Goal: Use online tool/utility: Utilize a website feature to perform a specific function

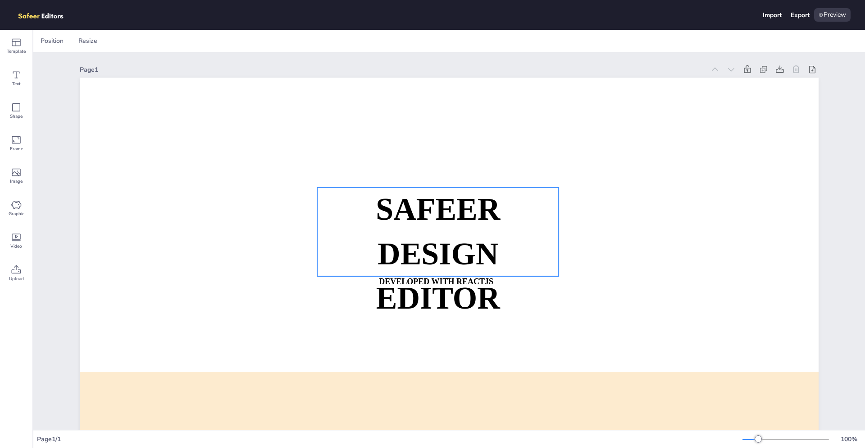
click at [406, 221] on strong "SAFEER" at bounding box center [438, 209] width 124 height 35
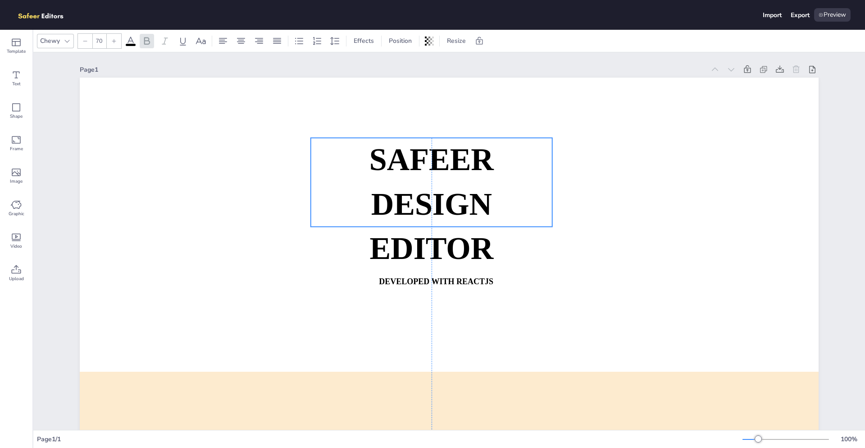
drag, startPoint x: 434, startPoint y: 223, endPoint x: 430, endPoint y: 169, distance: 54.7
click at [430, 169] on strong "SAFEER" at bounding box center [432, 159] width 124 height 35
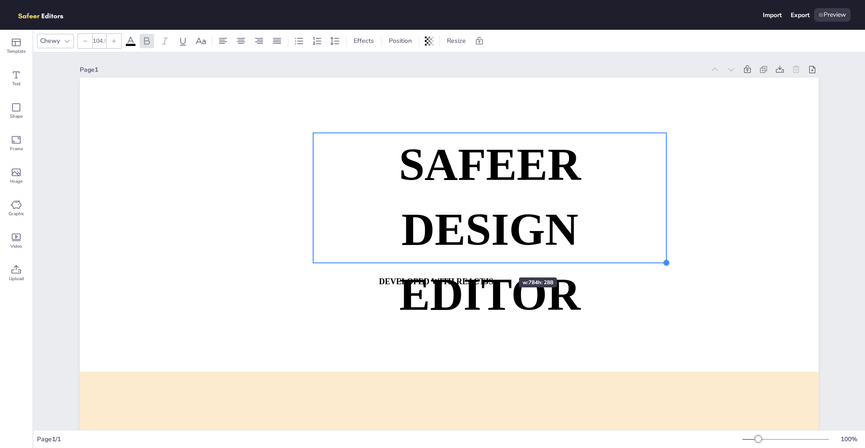
type input "104.9"
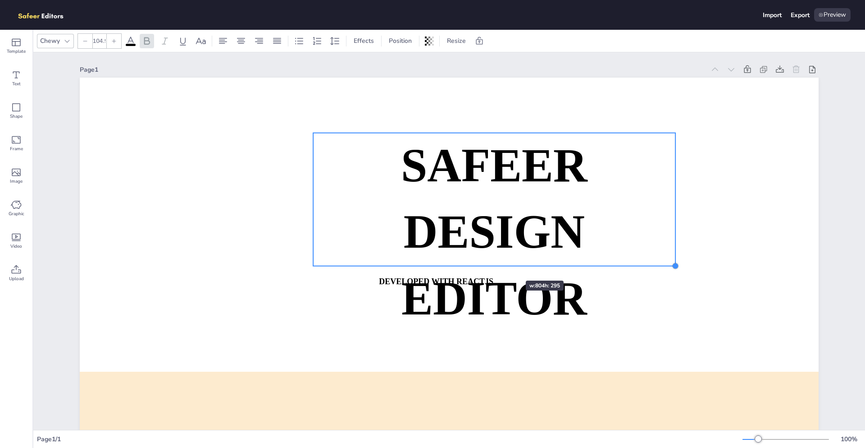
drag, startPoint x: 551, startPoint y: 220, endPoint x: 499, endPoint y: 264, distance: 68.4
click at [499, 264] on div "SAFEER DESIGN EDITOR DEVELOPED WITH REACTJS WHATSAPP: [URL][DOMAIN_NAME][PHONE_…" at bounding box center [449, 286] width 739 height 416
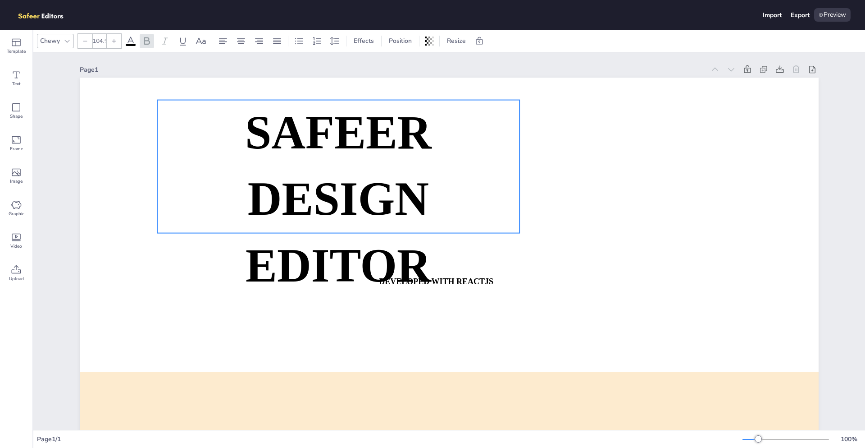
drag, startPoint x: 396, startPoint y: 234, endPoint x: 221, endPoint y: 193, distance: 180.1
click at [221, 193] on p "DESIGN EDITOR" at bounding box center [338, 232] width 362 height 133
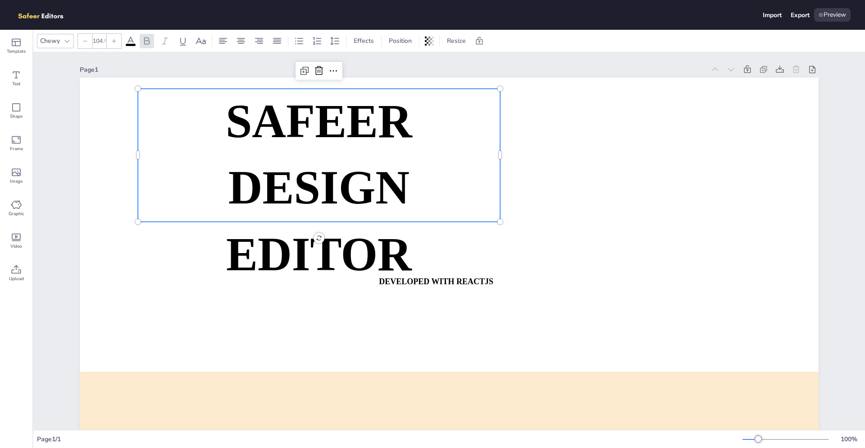
click at [331, 176] on strong "DESIGN EDITOR" at bounding box center [319, 220] width 186 height 118
click at [467, 270] on p "DESIGN EDITOR" at bounding box center [319, 221] width 362 height 133
click at [459, 290] on div at bounding box center [449, 286] width 739 height 416
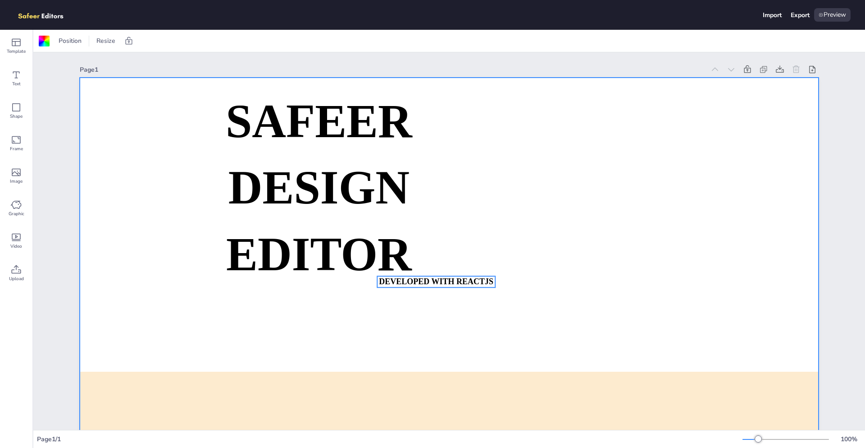
click at [450, 278] on strong "DEVELOPED WITH REACTJS" at bounding box center [436, 281] width 114 height 9
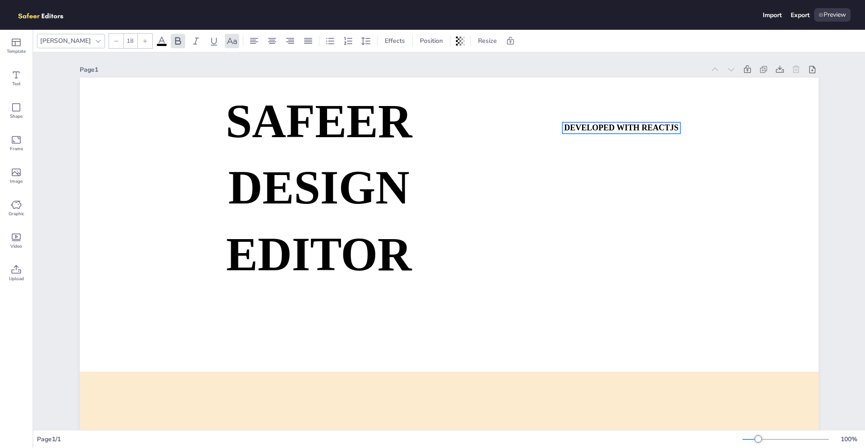
drag, startPoint x: 449, startPoint y: 283, endPoint x: 605, endPoint y: 128, distance: 219.3
click at [618, 127] on strong "DEVELOPED WITH REACTJS" at bounding box center [621, 127] width 114 height 9
click at [3, 107] on div "Shape" at bounding box center [16, 111] width 32 height 32
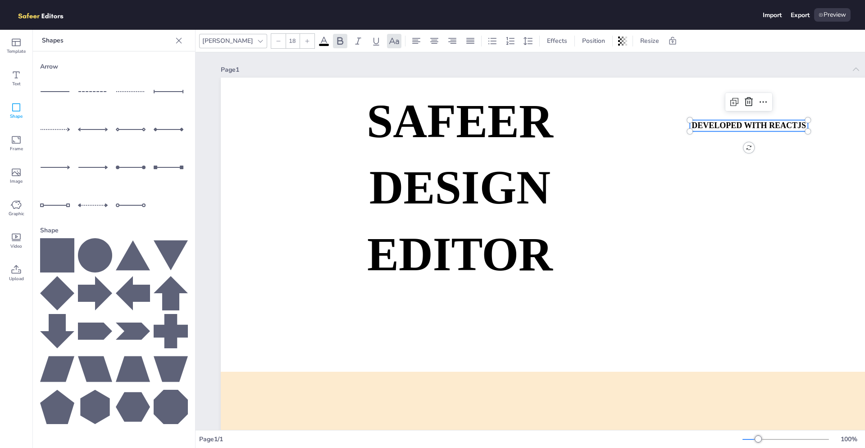
click at [52, 259] on icon at bounding box center [57, 255] width 34 height 34
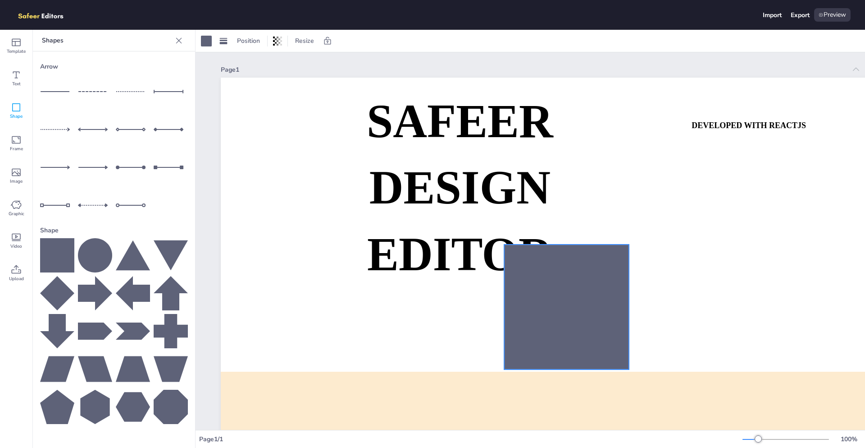
drag, startPoint x: 674, startPoint y: 338, endPoint x: 332, endPoint y: 292, distance: 345.1
click at [624, 298] on div at bounding box center [566, 306] width 125 height 125
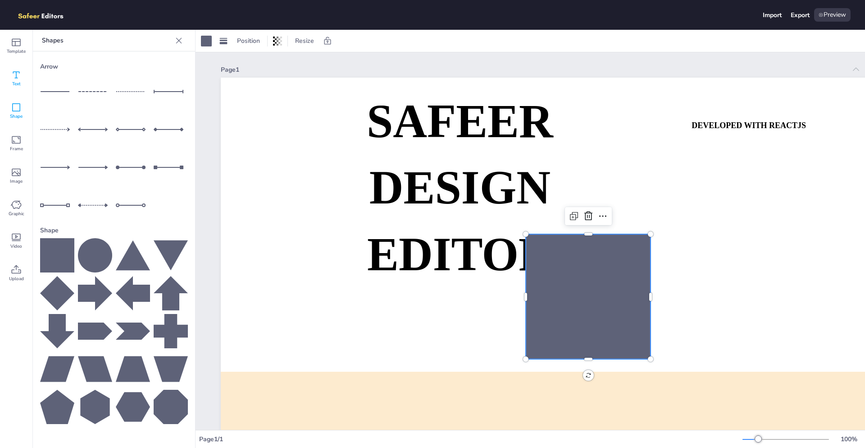
click at [23, 86] on div "Text" at bounding box center [16, 78] width 32 height 32
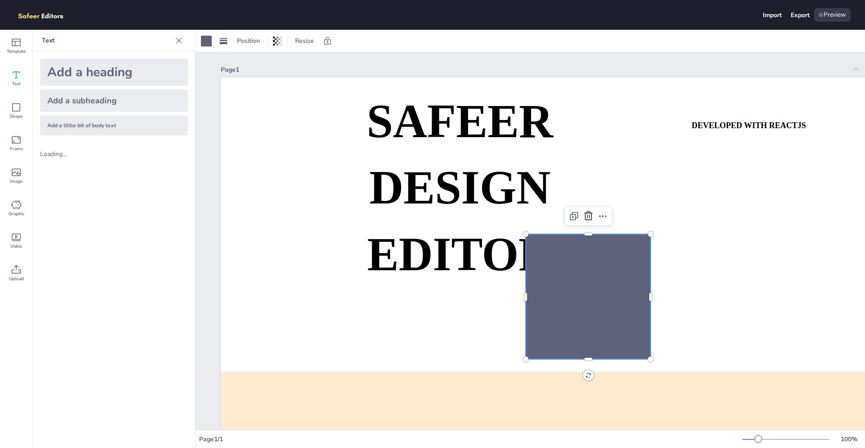
click at [20, 83] on span "Text" at bounding box center [16, 83] width 9 height 7
click at [15, 48] on span "Template" at bounding box center [16, 51] width 19 height 7
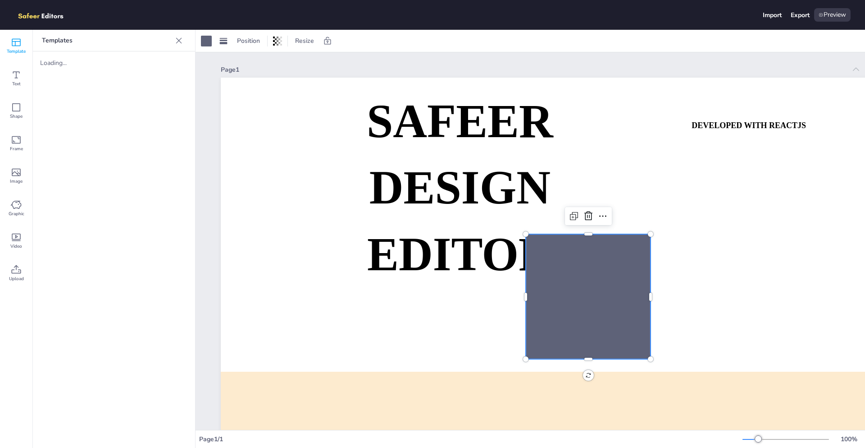
click at [179, 46] on div at bounding box center [179, 40] width 14 height 14
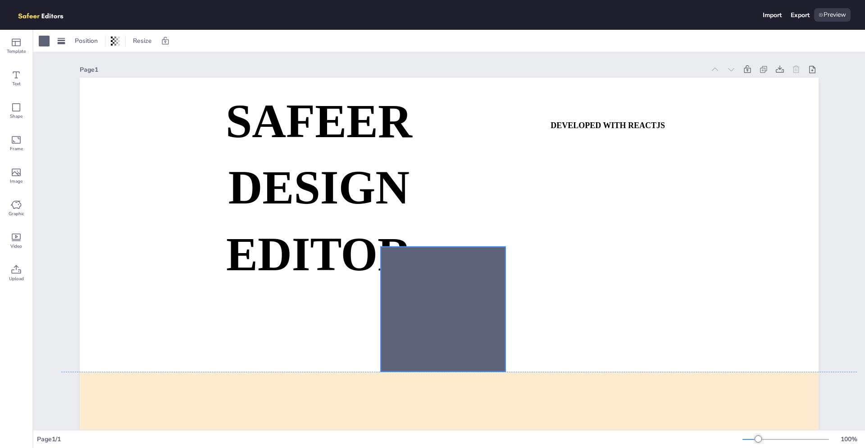
drag, startPoint x: 478, startPoint y: 306, endPoint x: 601, endPoint y: 233, distance: 142.9
click at [506, 247] on div at bounding box center [443, 309] width 125 height 125
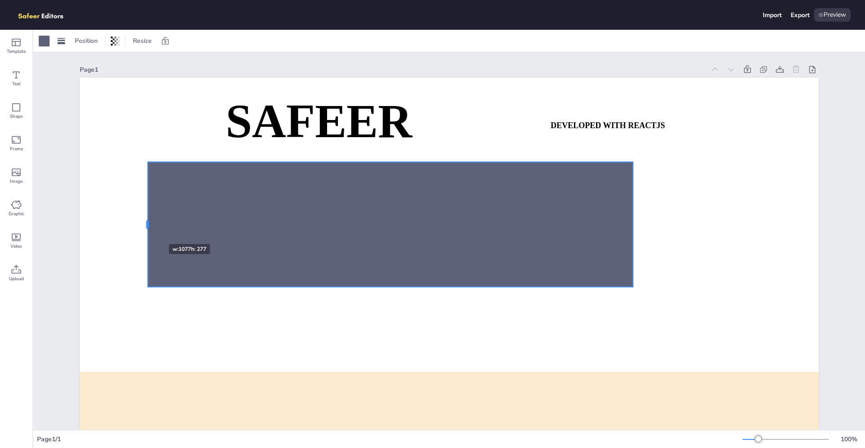
drag, startPoint x: 503, startPoint y: 223, endPoint x: 142, endPoint y: 228, distance: 360.6
click at [144, 228] on div at bounding box center [147, 224] width 7 height 125
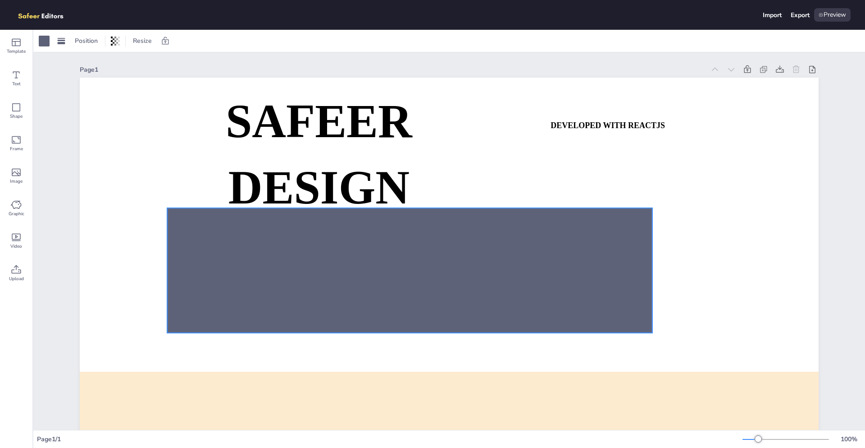
drag, startPoint x: 313, startPoint y: 266, endPoint x: 321, endPoint y: 253, distance: 14.8
click at [317, 270] on div at bounding box center [409, 270] width 485 height 125
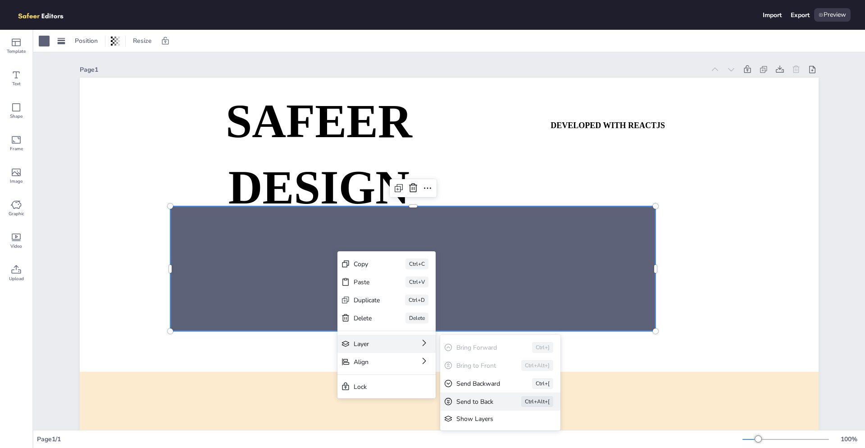
click at [498, 410] on div "Send to Back Ctrl+Alt+[" at bounding box center [500, 401] width 120 height 18
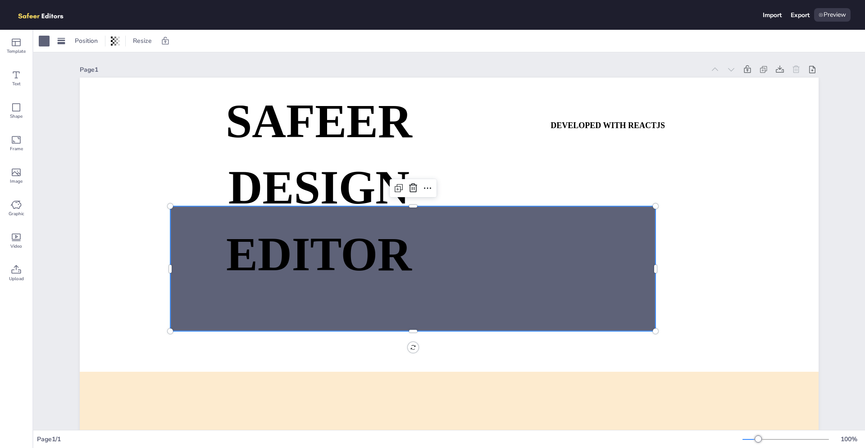
click at [441, 271] on p "DESIGN EDITOR" at bounding box center [319, 221] width 362 height 133
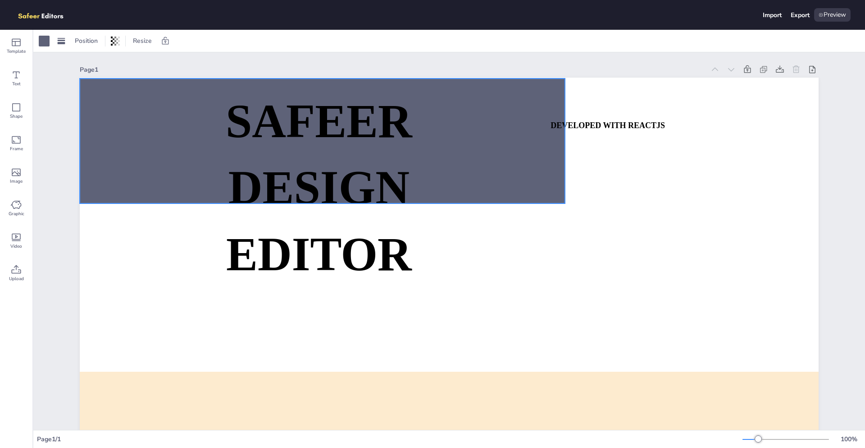
drag, startPoint x: 503, startPoint y: 267, endPoint x: 412, endPoint y: 139, distance: 157.1
click at [412, 78] on div "SAFEER DESIGN EDITOR DEVELOPED WITH REACTJS WHATSAPP: [URL][DOMAIN_NAME][PHONE_…" at bounding box center [449, 78] width 739 height 0
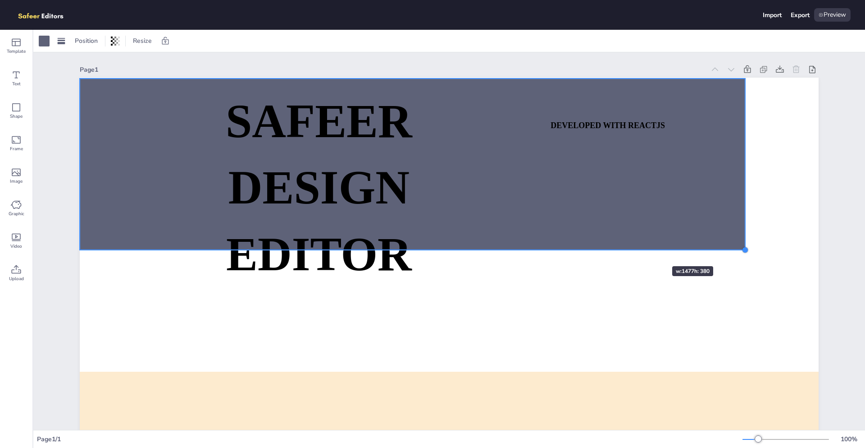
drag, startPoint x: 559, startPoint y: 203, endPoint x: 643, endPoint y: 244, distance: 93.5
click at [643, 244] on div "SAFEER DESIGN EDITOR DEVELOPED WITH REACTJS WHATSAPP: [URL][DOMAIN_NAME][PHONE_…" at bounding box center [449, 286] width 739 height 416
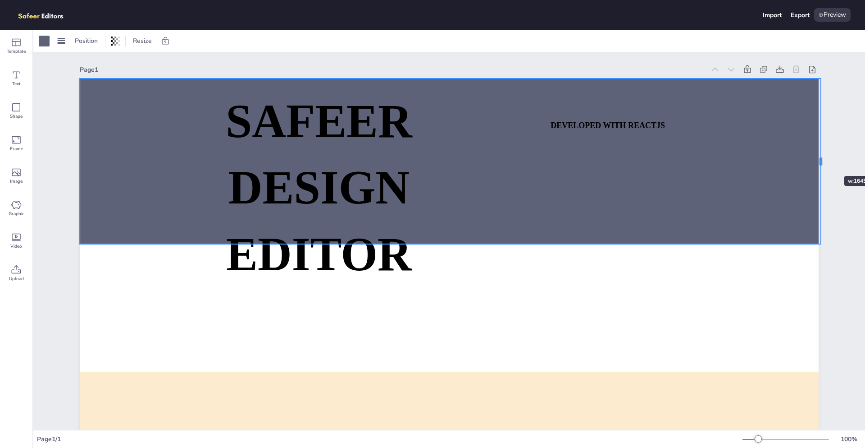
drag, startPoint x: 719, startPoint y: 160, endPoint x: 818, endPoint y: 160, distance: 98.3
click at [820, 160] on div at bounding box center [821, 161] width 3 height 8
click at [819, 158] on div at bounding box center [819, 160] width 7 height 165
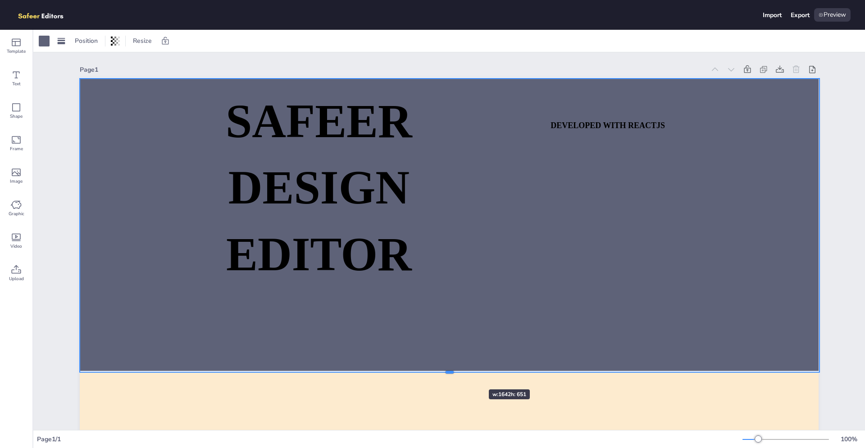
drag, startPoint x: 448, startPoint y: 245, endPoint x: 462, endPoint y: 373, distance: 128.7
click at [462, 373] on div at bounding box center [450, 371] width 740 height 7
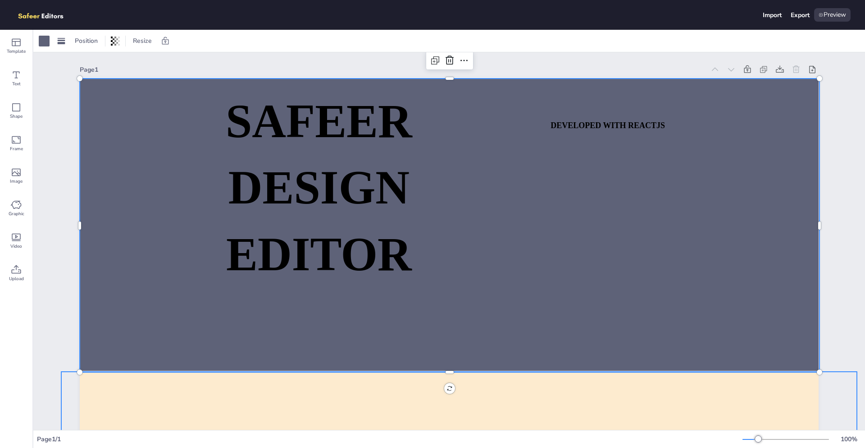
click at [249, 406] on div at bounding box center [459, 437] width 796 height 133
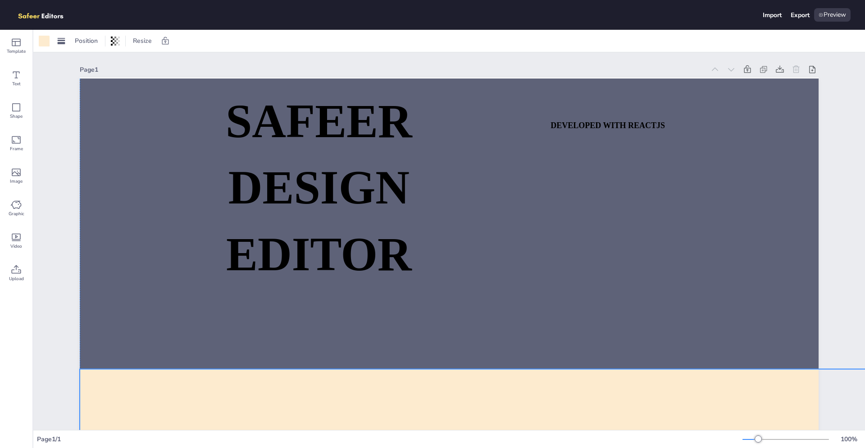
drag, startPoint x: 278, startPoint y: 395, endPoint x: 297, endPoint y: 392, distance: 19.6
click at [297, 392] on div at bounding box center [478, 435] width 796 height 133
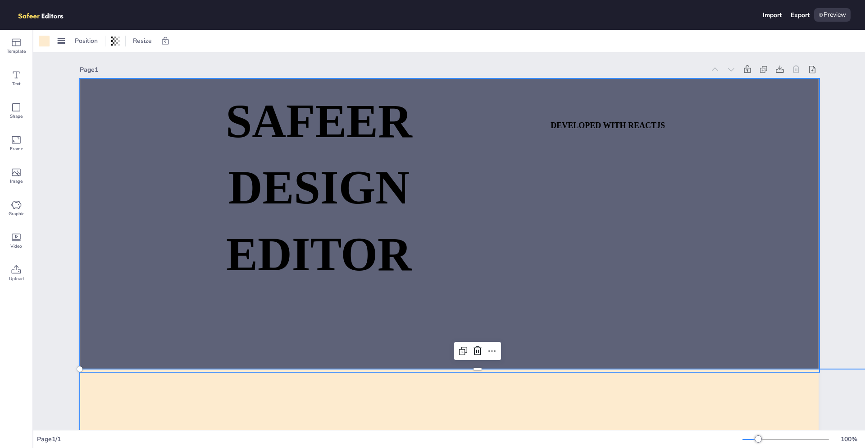
scroll to position [105, 0]
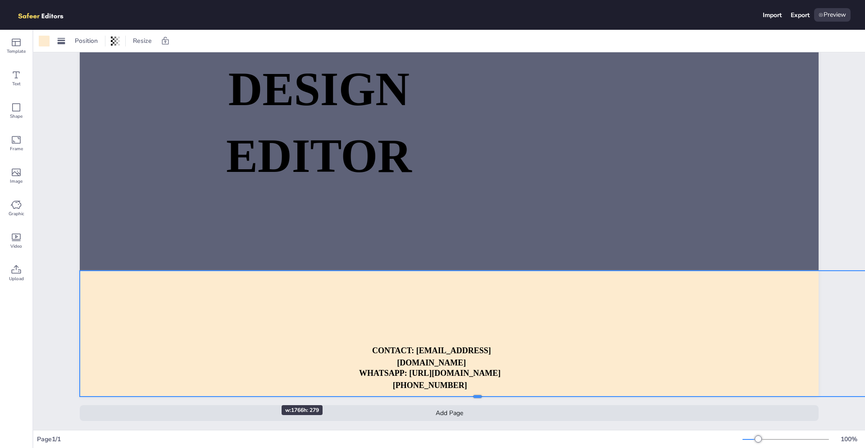
drag, startPoint x: 252, startPoint y: 396, endPoint x: 255, endPoint y: 389, distance: 8.3
click at [255, 393] on div at bounding box center [478, 396] width 796 height 7
drag, startPoint x: 851, startPoint y: 328, endPoint x: 795, endPoint y: 329, distance: 56.4
click at [795, 329] on div "SAFEER DESIGN EDITOR DEVELOPED WITH REACTJS WHATSAPP: [URL][DOMAIN_NAME][PHONE_…" at bounding box center [449, 187] width 739 height 416
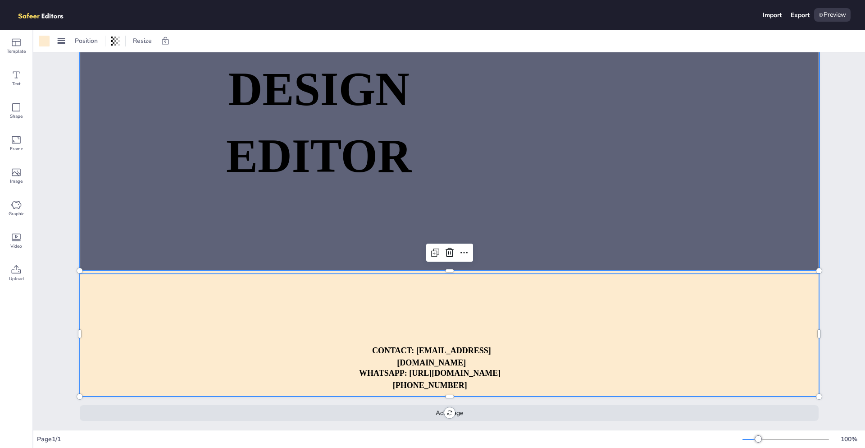
click at [492, 209] on div at bounding box center [450, 126] width 740 height 293
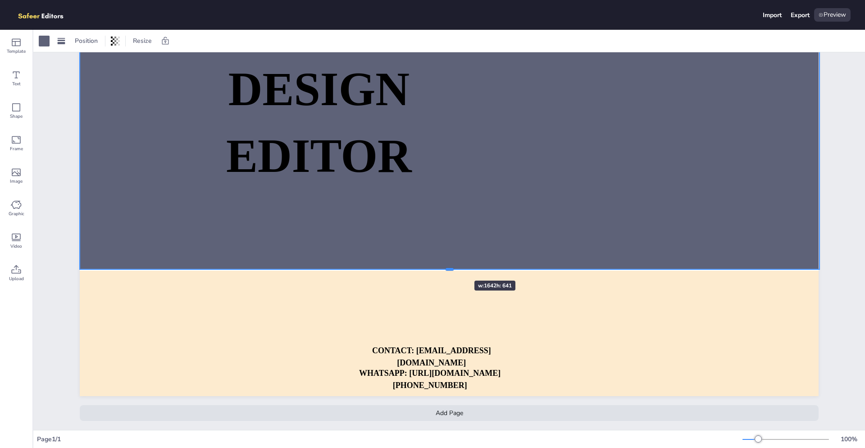
click at [448, 265] on div at bounding box center [450, 268] width 740 height 7
click at [372, 360] on strong "CONTACT: [EMAIL_ADDRESS][DOMAIN_NAME]" at bounding box center [431, 356] width 119 height 21
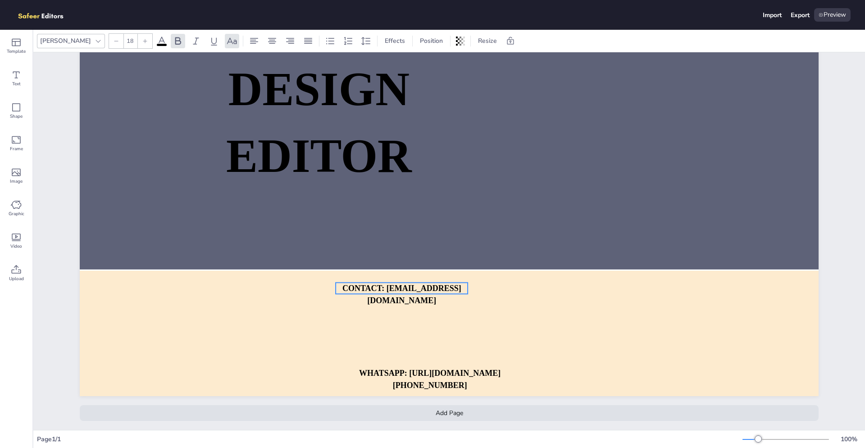
drag, startPoint x: 410, startPoint y: 343, endPoint x: 379, endPoint y: 280, distance: 70.6
click at [379, 284] on strong "CONTACT: [EMAIL_ADDRESS][DOMAIN_NAME]" at bounding box center [402, 294] width 119 height 21
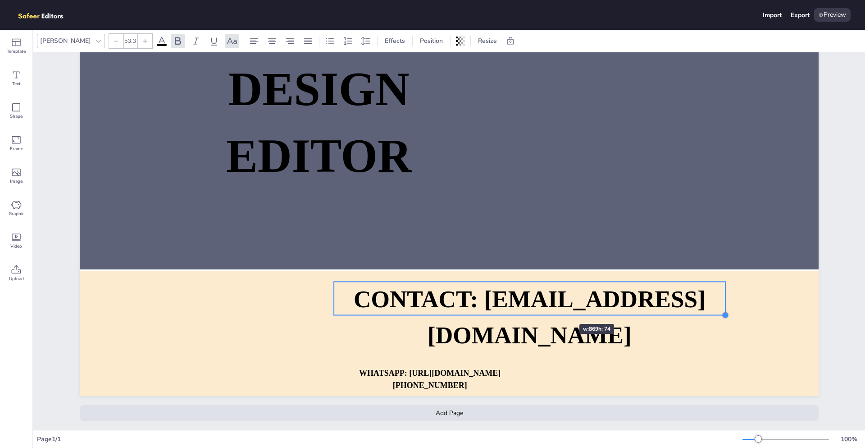
drag, startPoint x: 462, startPoint y: 285, endPoint x: 553, endPoint y: 307, distance: 93.7
click at [553, 307] on div "SAFEER DESIGN EDITOR DEVELOPED WITH REACTJS WHATSAPP: [URL][DOMAIN_NAME][PHONE_…" at bounding box center [449, 187] width 739 height 416
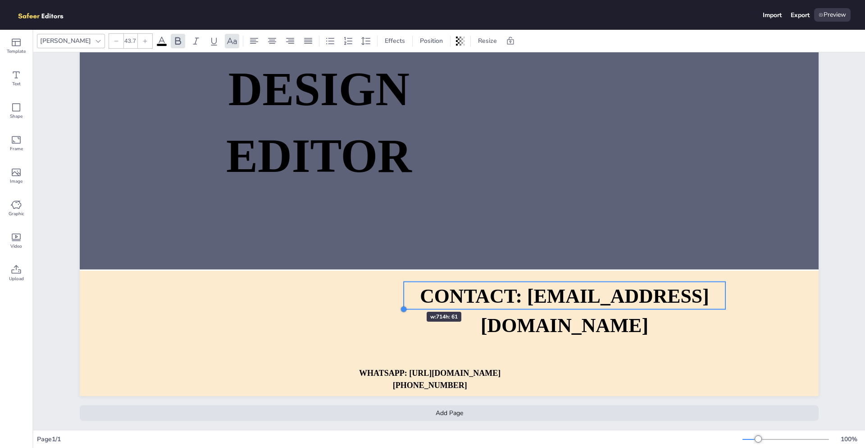
type input "43.8"
drag, startPoint x: 330, startPoint y: 307, endPoint x: 399, endPoint y: 295, distance: 70.5
click at [399, 295] on div "SAFEER DESIGN EDITOR DEVELOPED WITH REACTJS WHATSAPP: [URL][DOMAIN_NAME][PHONE_…" at bounding box center [449, 187] width 739 height 416
click at [521, 329] on strong "CONTACT: [EMAIL_ADDRESS][DOMAIN_NAME]" at bounding box center [565, 310] width 290 height 51
click at [528, 319] on strong "CONTACT: [EMAIL_ADDRESS][DOMAIN_NAME]" at bounding box center [565, 310] width 290 height 51
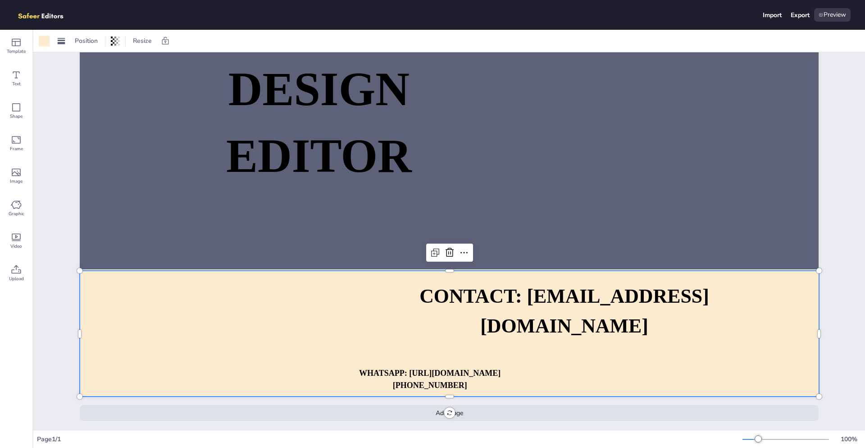
click at [528, 319] on strong "CONTACT: [EMAIL_ADDRESS][DOMAIN_NAME]" at bounding box center [565, 310] width 290 height 51
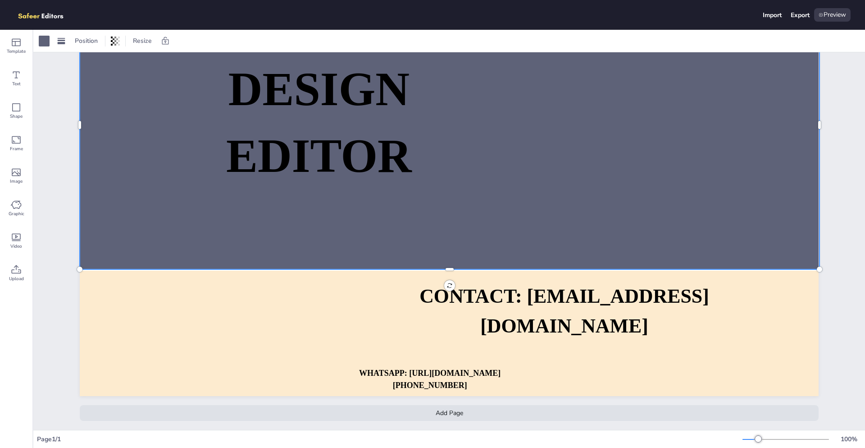
click at [303, 243] on div at bounding box center [450, 124] width 740 height 289
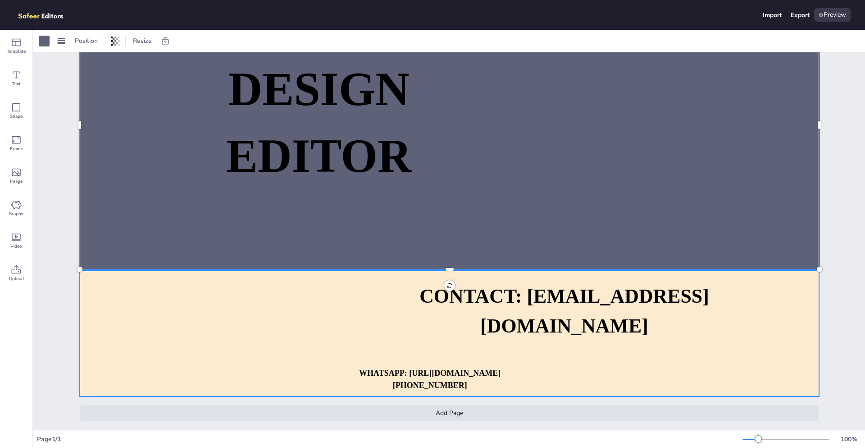
click at [146, 284] on div at bounding box center [450, 333] width 740 height 126
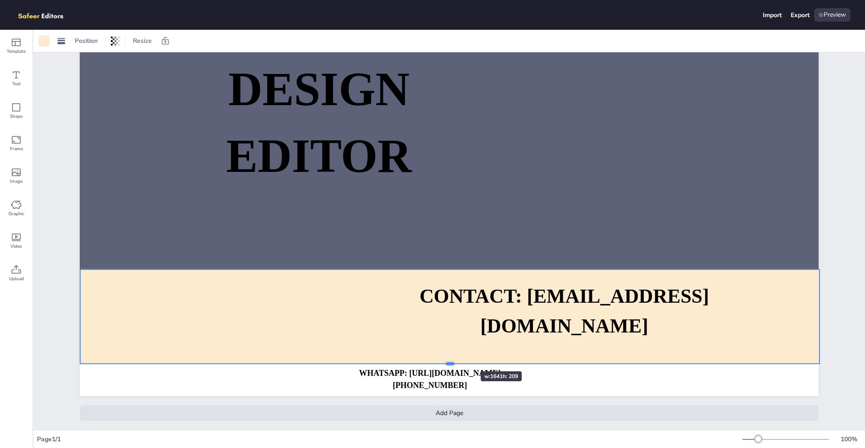
drag, startPoint x: 444, startPoint y: 386, endPoint x: 454, endPoint y: 355, distance: 33.1
click at [454, 360] on div at bounding box center [450, 363] width 740 height 7
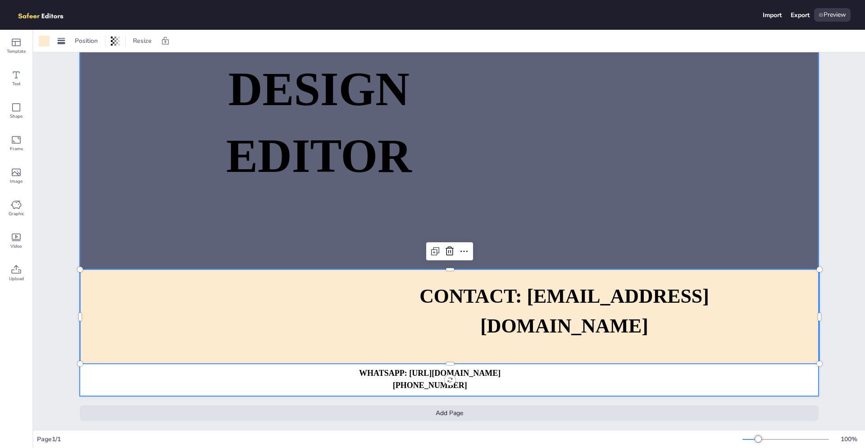
click at [453, 372] on p "WHATSAPP: [URL][DOMAIN_NAME][PHONE_NUMBER]" at bounding box center [429, 379] width 171 height 24
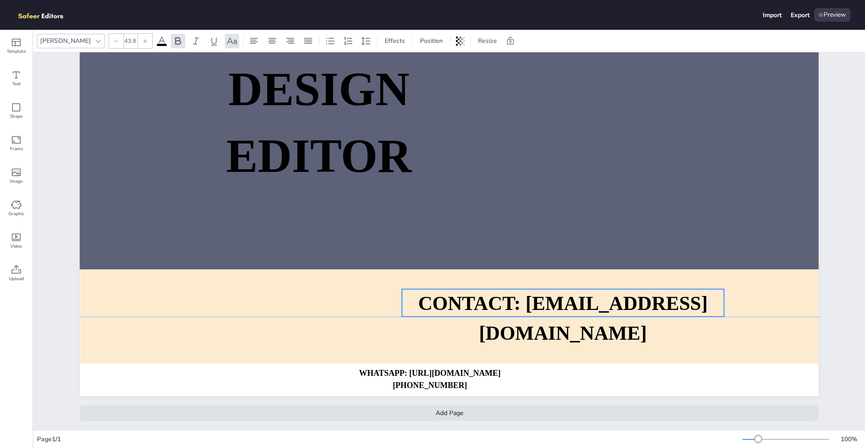
drag, startPoint x: 444, startPoint y: 361, endPoint x: 443, endPoint y: 371, distance: 10.0
click at [443, 348] on p "CONTACT: [EMAIL_ADDRESS][DOMAIN_NAME]" at bounding box center [563, 318] width 322 height 59
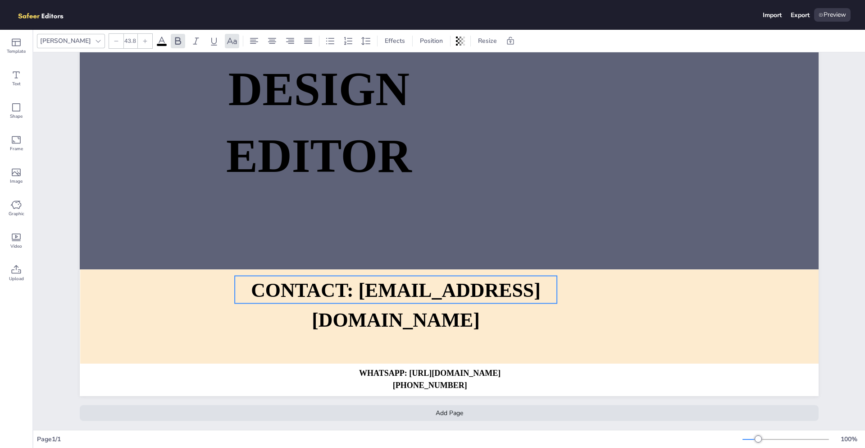
drag, startPoint x: 471, startPoint y: 327, endPoint x: 303, endPoint y: 312, distance: 167.9
click at [303, 312] on strong "CONTACT: [EMAIL_ADDRESS][DOMAIN_NAME]" at bounding box center [396, 304] width 290 height 51
click at [251, 186] on div at bounding box center [450, 124] width 740 height 289
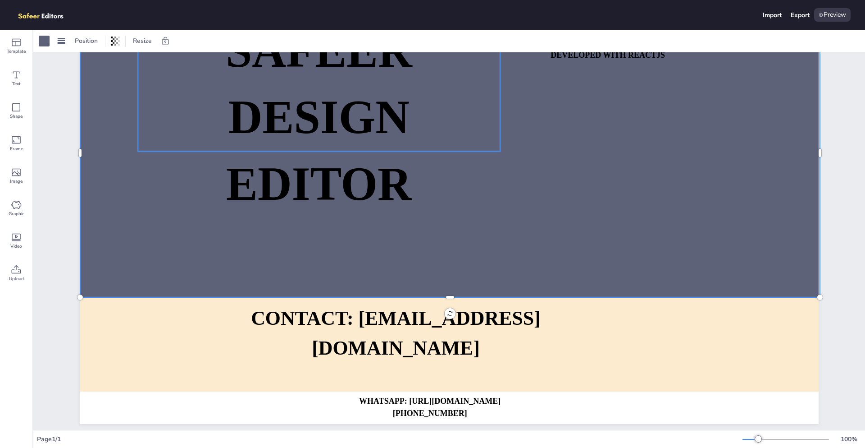
scroll to position [0, 0]
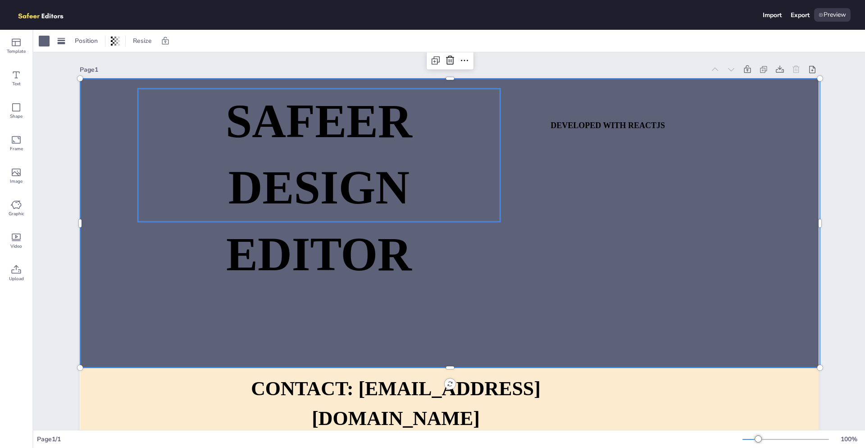
click at [165, 268] on p "DESIGN EDITOR" at bounding box center [319, 221] width 362 height 133
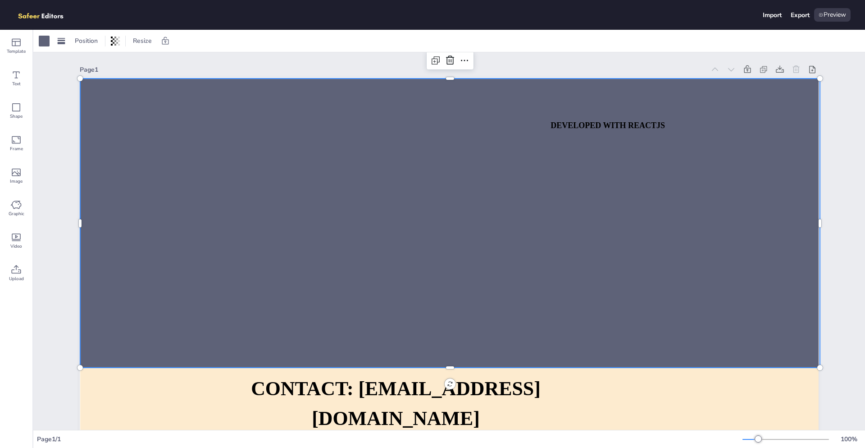
click at [545, 261] on div at bounding box center [450, 222] width 740 height 289
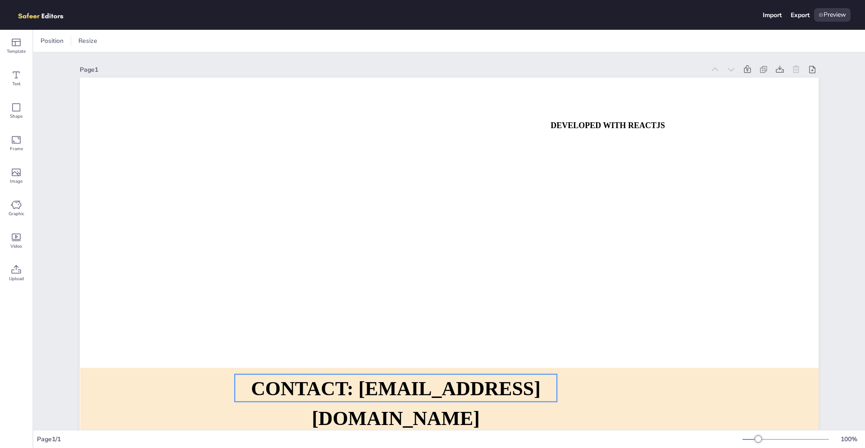
click at [494, 375] on p "CONTACT: [EMAIL_ADDRESS][DOMAIN_NAME]" at bounding box center [396, 403] width 322 height 59
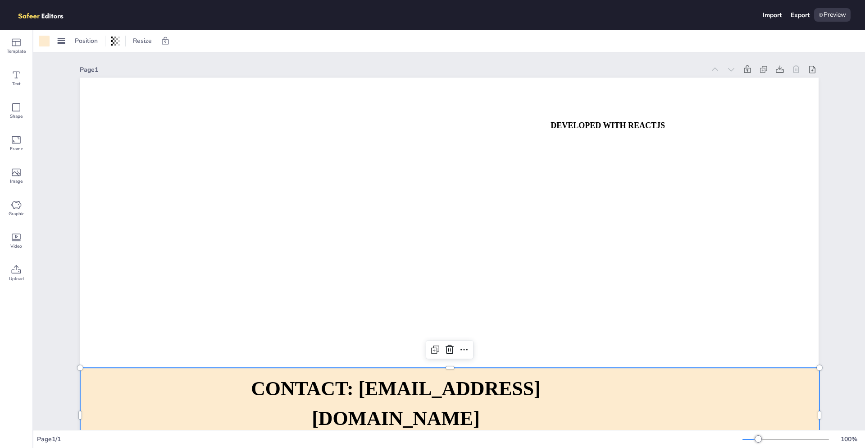
click at [669, 378] on div at bounding box center [450, 414] width 740 height 94
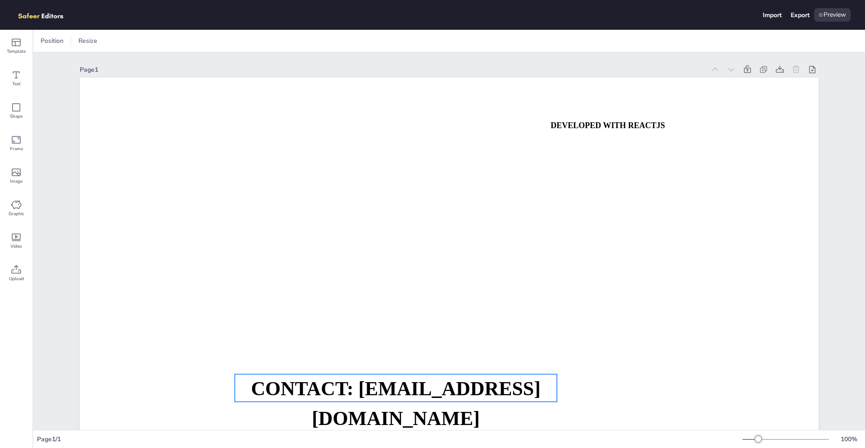
click at [393, 384] on strong "CONTACT: [EMAIL_ADDRESS][DOMAIN_NAME]" at bounding box center [396, 402] width 290 height 51
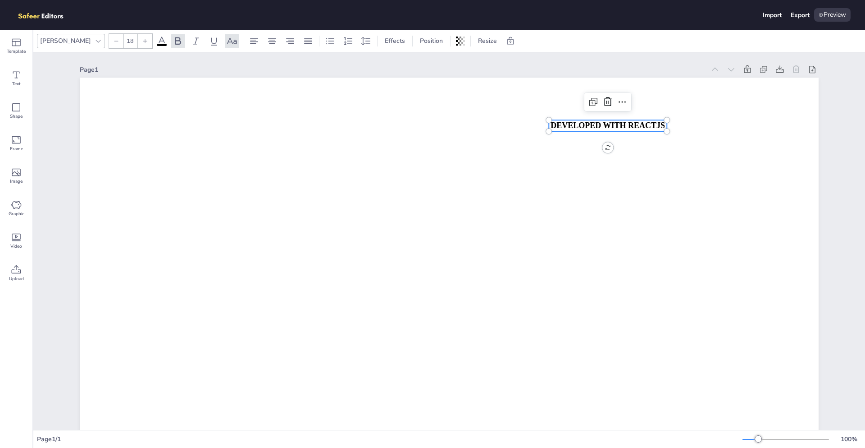
click at [586, 128] on strong "DEVELOPED WITH REACTJS" at bounding box center [608, 125] width 114 height 9
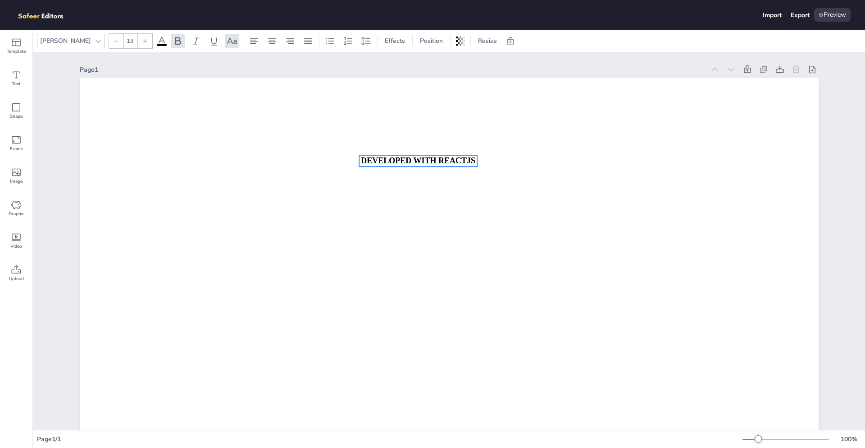
drag, startPoint x: 591, startPoint y: 127, endPoint x: 367, endPoint y: 178, distance: 229.5
click at [368, 165] on strong "DEVELOPED WITH REACTJS" at bounding box center [418, 160] width 114 height 9
click at [29, 80] on div "Text" at bounding box center [16, 78] width 32 height 32
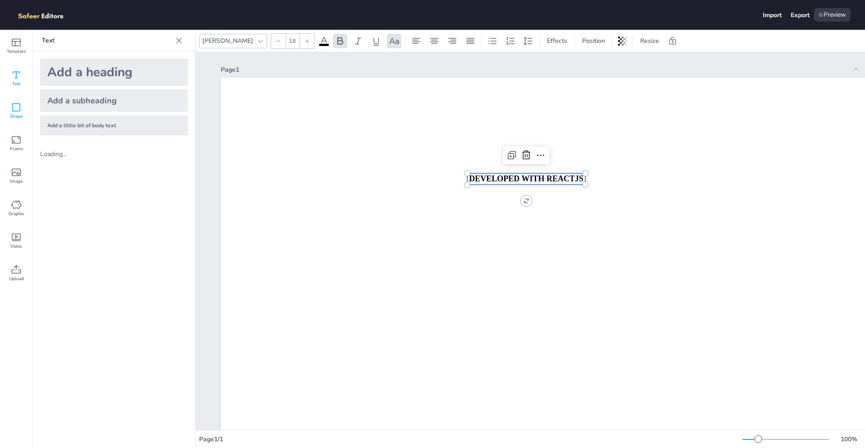
click at [12, 109] on icon at bounding box center [16, 107] width 11 height 11
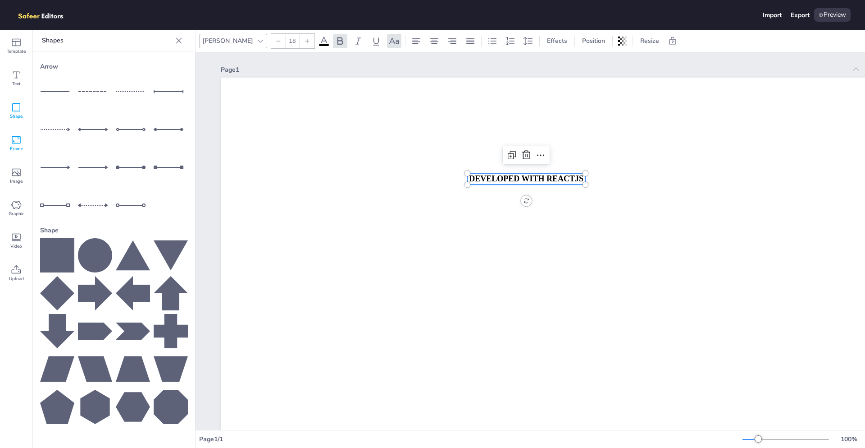
click at [27, 158] on div "Frame" at bounding box center [16, 143] width 32 height 32
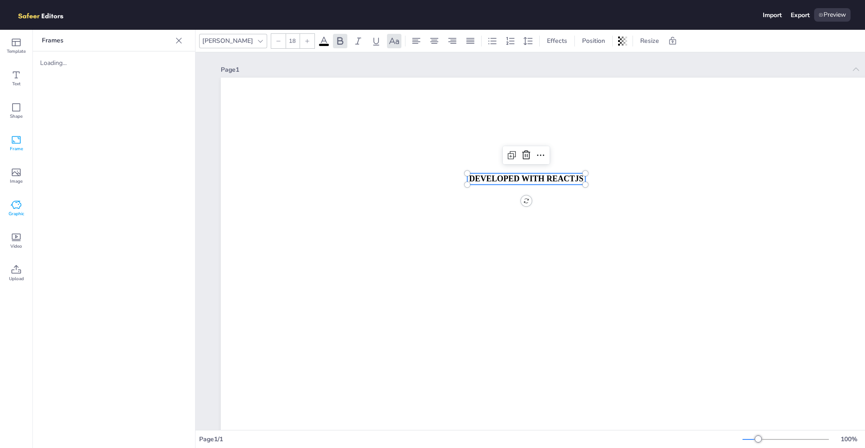
click at [23, 199] on div "Graphic" at bounding box center [16, 208] width 32 height 32
click at [20, 246] on span "Video" at bounding box center [16, 246] width 12 height 7
click at [56, 97] on img at bounding box center [63, 82] width 47 height 47
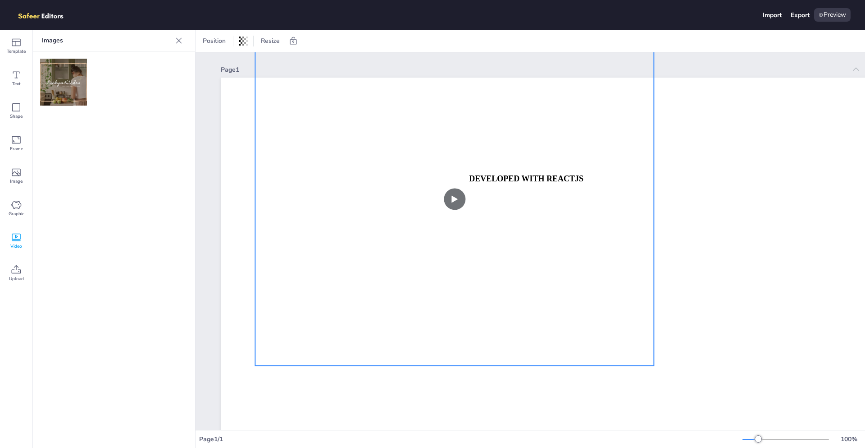
drag, startPoint x: 475, startPoint y: 244, endPoint x: 389, endPoint y: 188, distance: 102.4
click at [360, 172] on video at bounding box center [454, 198] width 399 height 333
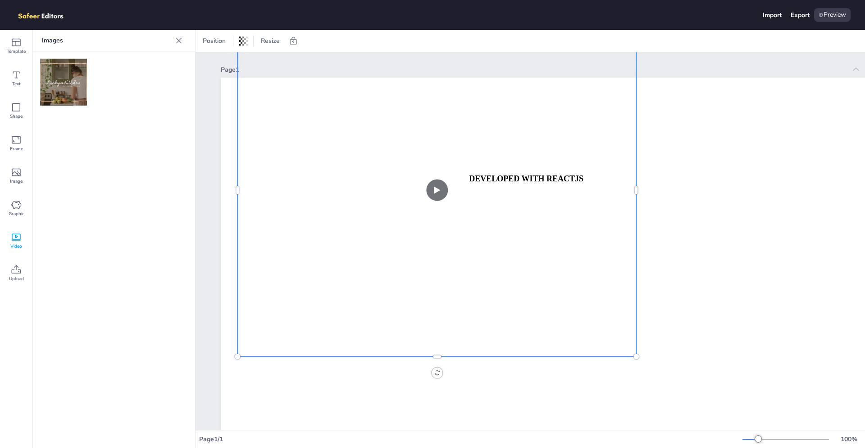
click at [436, 187] on video at bounding box center [437, 189] width 399 height 333
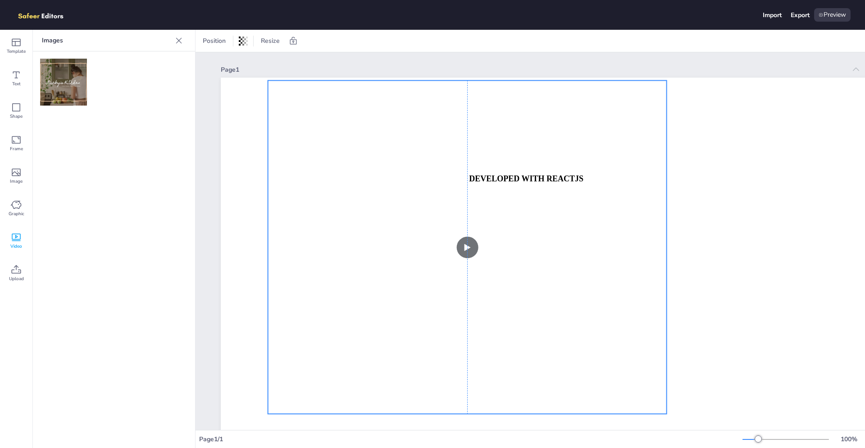
drag, startPoint x: 442, startPoint y: 194, endPoint x: 471, endPoint y: 252, distance: 63.9
click at [471, 252] on video at bounding box center [467, 246] width 399 height 333
click at [471, 251] on video at bounding box center [467, 246] width 399 height 333
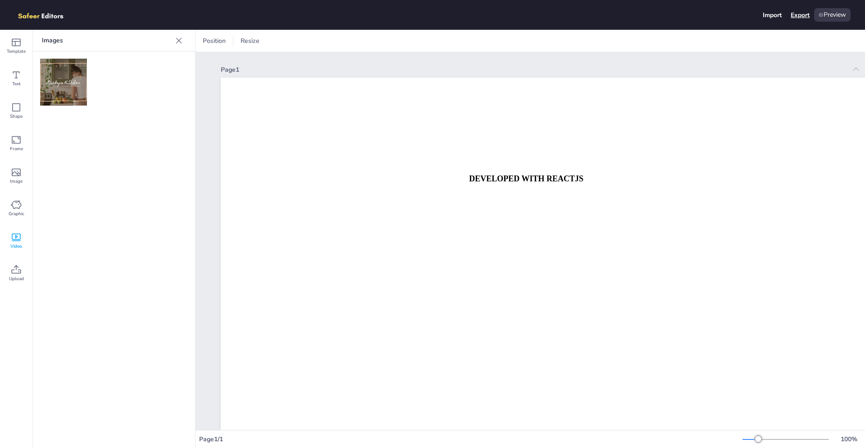
click at [803, 19] on div "Export" at bounding box center [800, 15] width 19 height 9
click at [41, 14] on img at bounding box center [45, 15] width 62 height 14
click at [16, 50] on span "Template" at bounding box center [16, 51] width 19 height 7
